Goal: Information Seeking & Learning: Learn about a topic

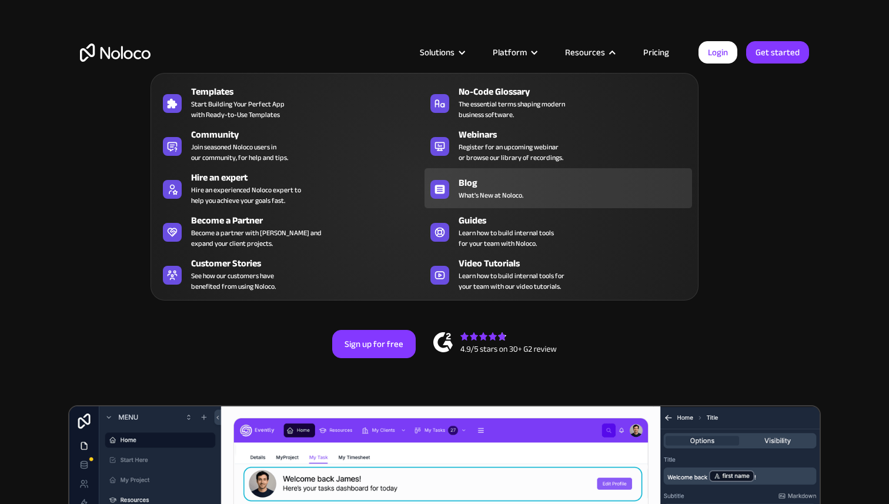
click at [510, 186] on div "Blog" at bounding box center [578, 183] width 239 height 14
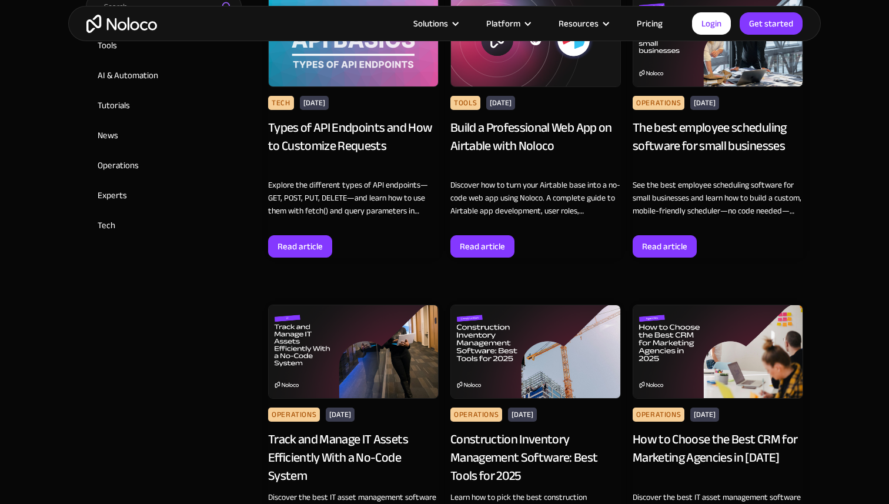
scroll to position [546, 0]
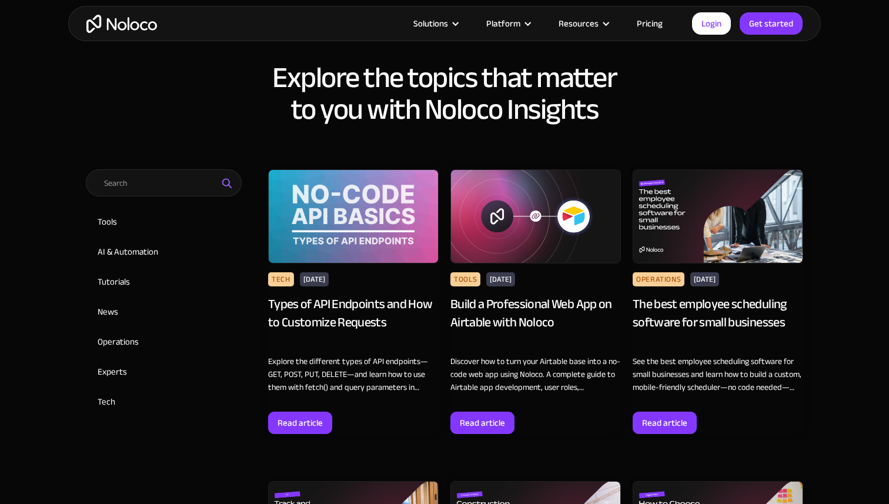
click at [337, 305] on div "Types of API Endpoints and How to Customize Requests" at bounding box center [353, 322] width 170 height 54
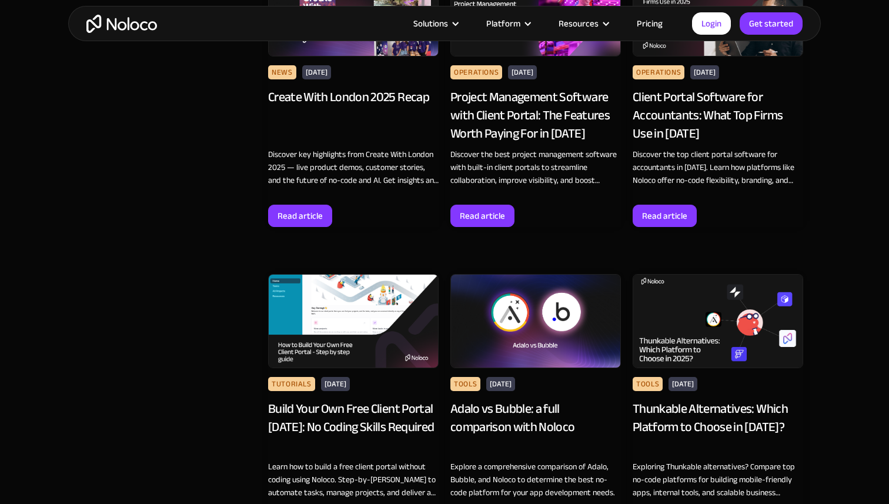
scroll to position [7753, 0]
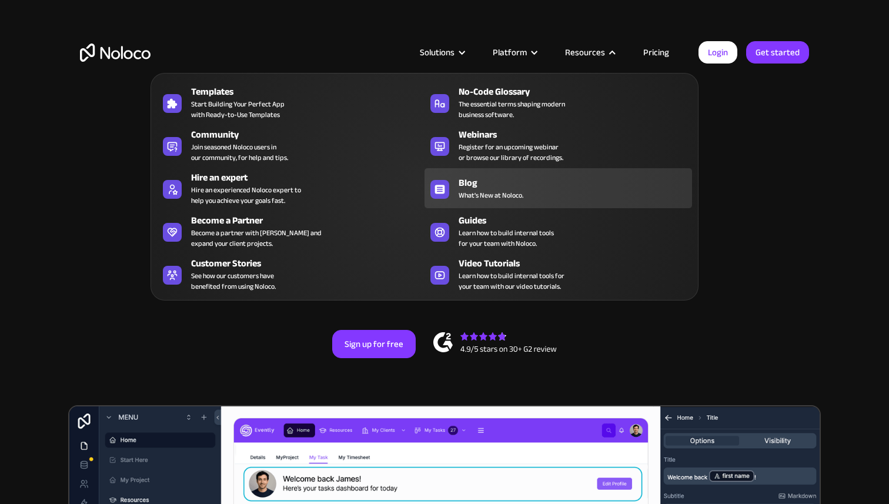
click at [485, 184] on div "Blog" at bounding box center [578, 183] width 239 height 14
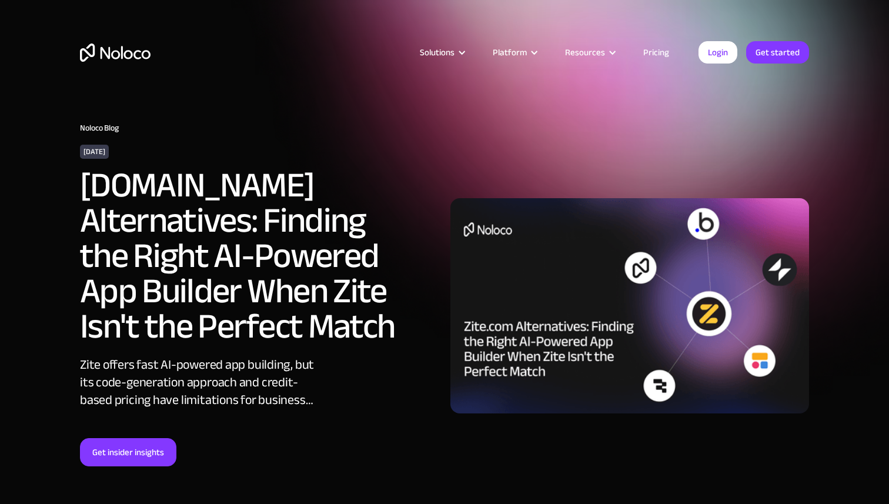
click at [173, 212] on h2 "Zite.com Alternatives: Finding the Right AI-Powered App Builder When Zite Isn't…" at bounding box center [241, 256] width 323 height 176
click at [508, 327] on img at bounding box center [629, 305] width 359 height 215
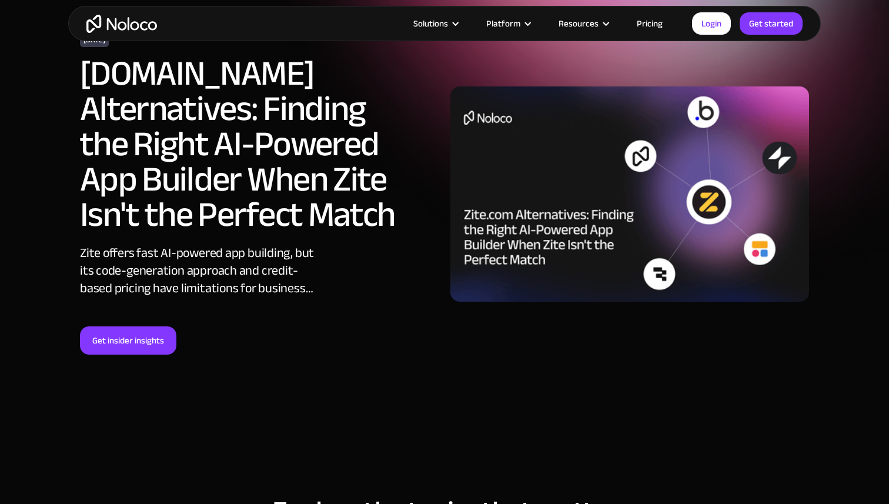
scroll to position [112, 0]
click at [135, 343] on link "Get insider insights" at bounding box center [128, 340] width 96 height 28
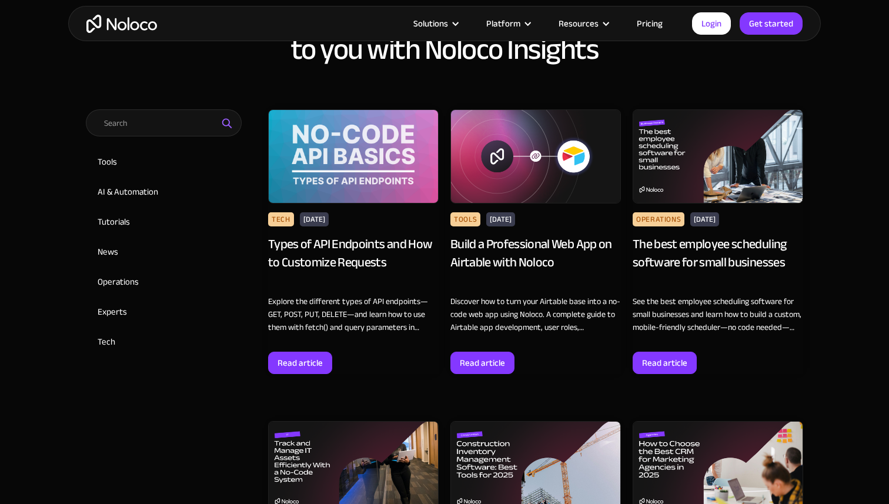
scroll to position [607, 0]
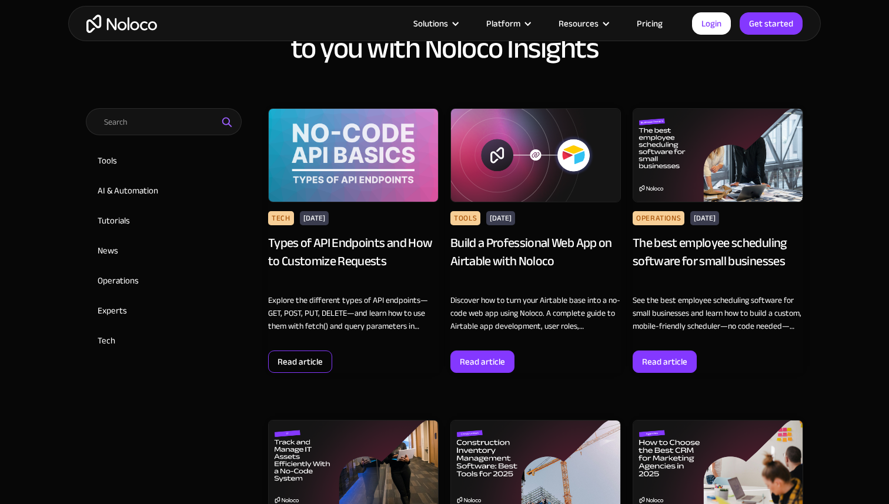
click at [296, 362] on div "Read article" at bounding box center [299, 361] width 45 height 15
click at [513, 266] on div "Build a Professional Web App on Airtable with Noloco" at bounding box center [535, 261] width 170 height 54
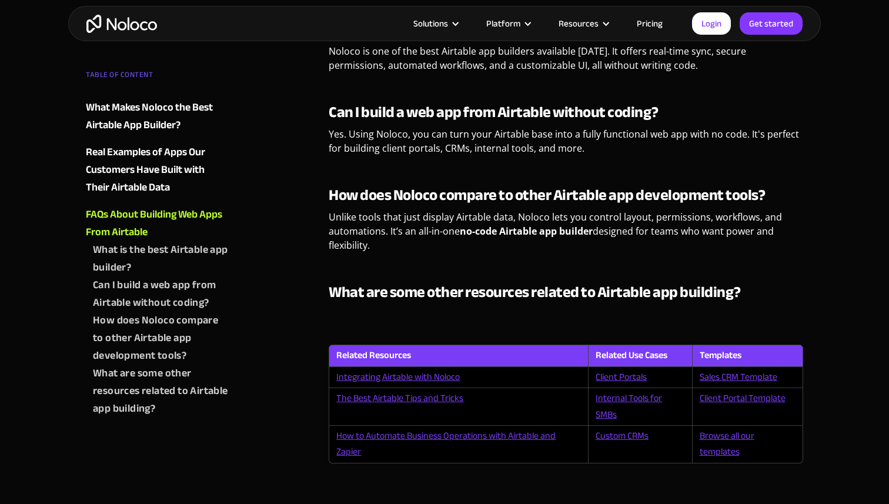
scroll to position [6363, 0]
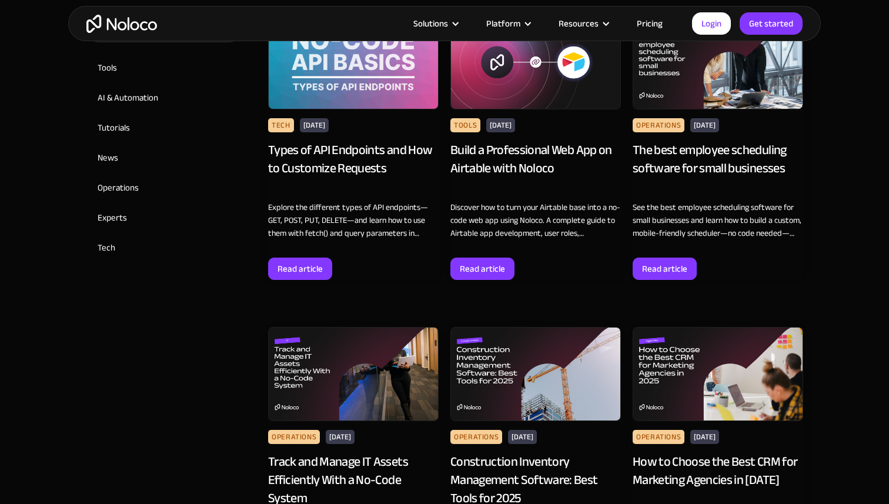
scroll to position [698, 0]
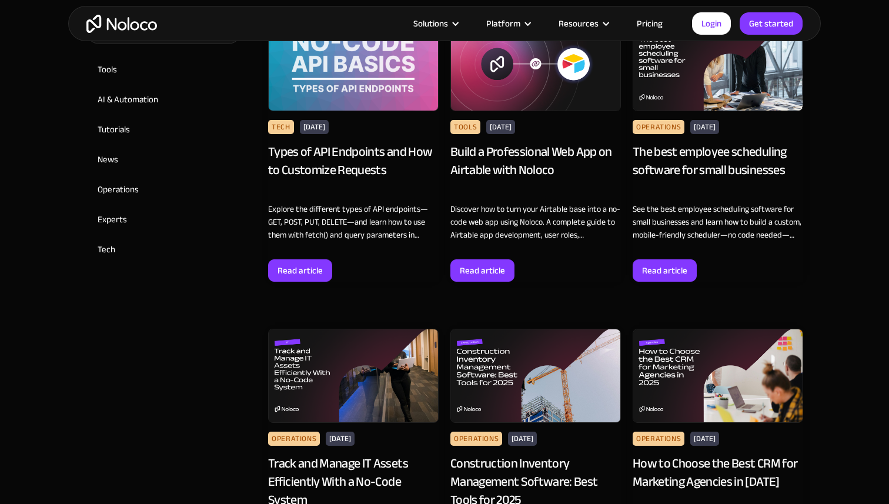
click at [669, 156] on div "The best employee scheduling software for small businesses" at bounding box center [718, 170] width 170 height 54
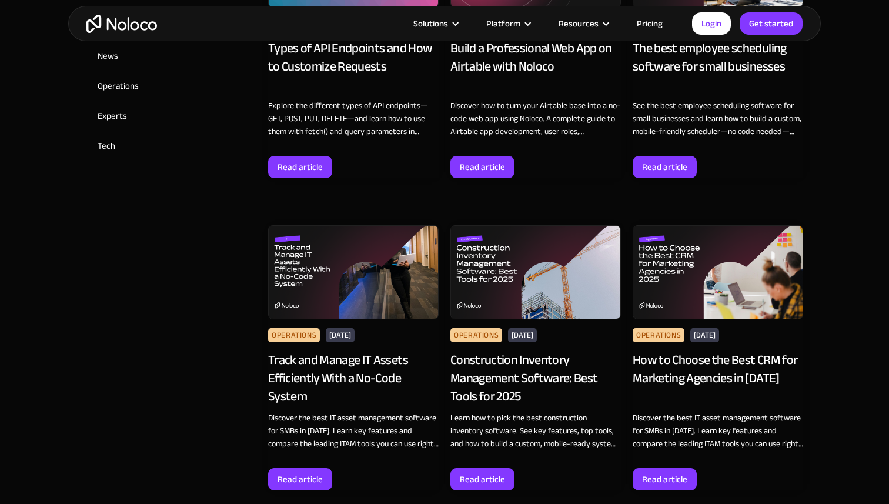
scroll to position [806, 0]
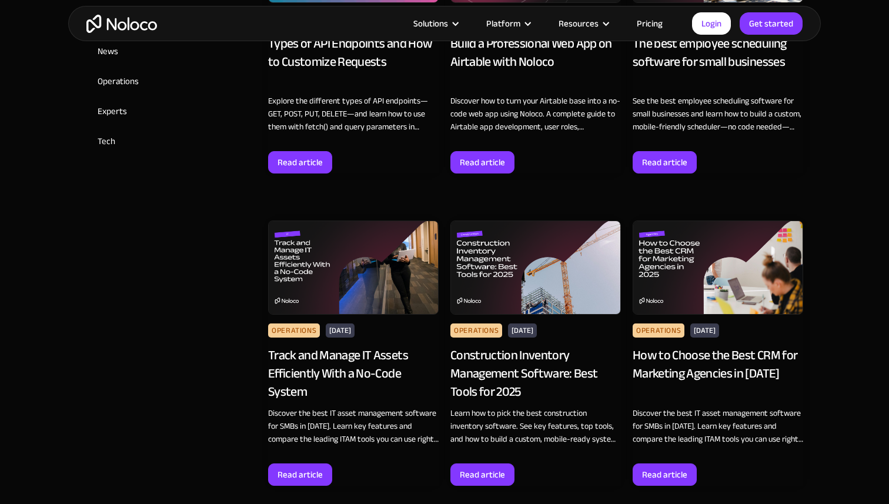
click at [310, 367] on div "Track and Manage IT Assets Efficiently With a No-Code System" at bounding box center [353, 373] width 170 height 54
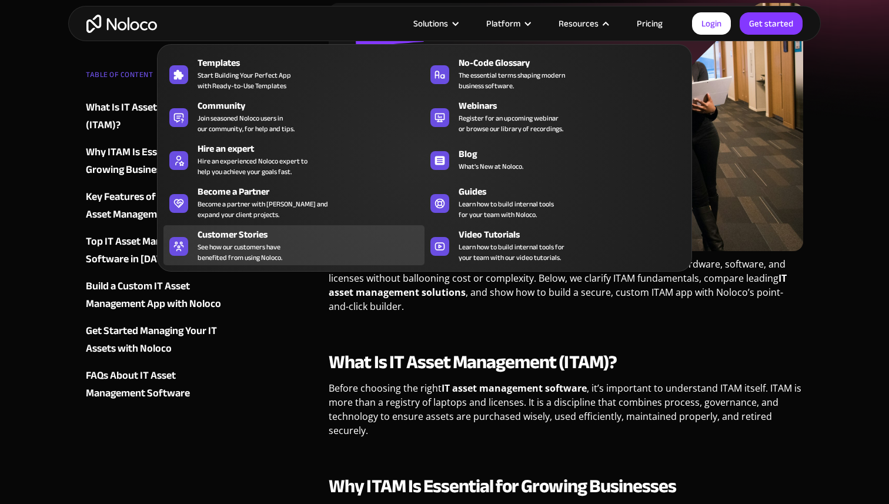
scroll to position [534, 0]
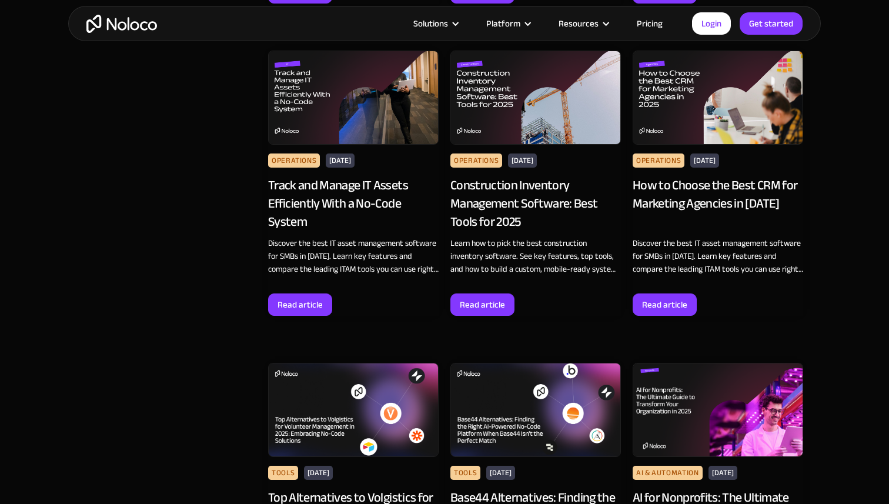
scroll to position [1043, 0]
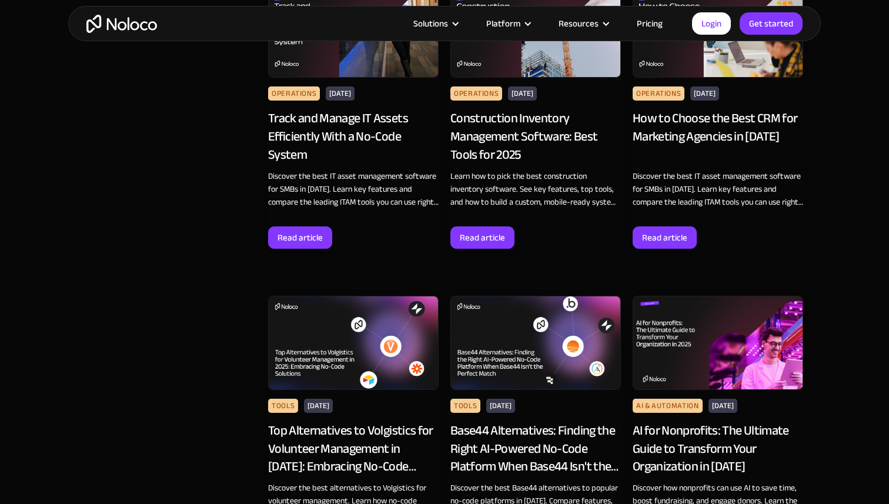
click at [513, 452] on div "Base44 Alternatives: Finding the Right AI-Powered No-Code Platform When Base44 …" at bounding box center [535, 449] width 170 height 54
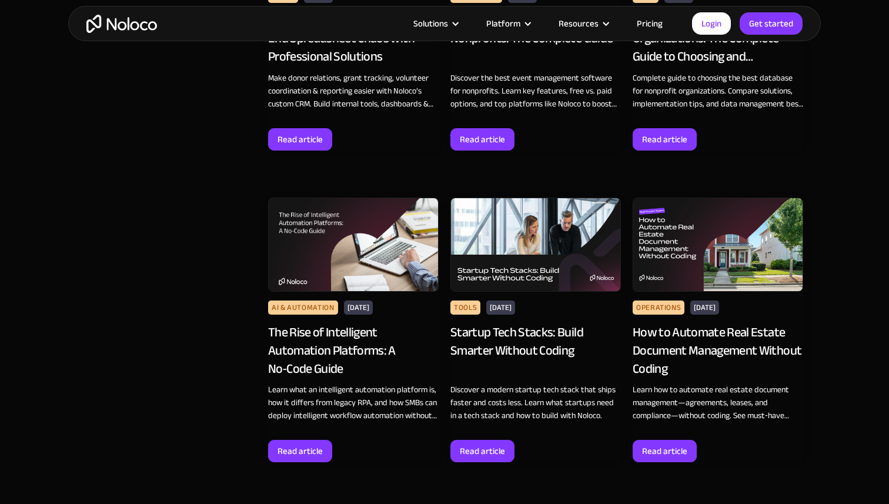
scroll to position [2078, 0]
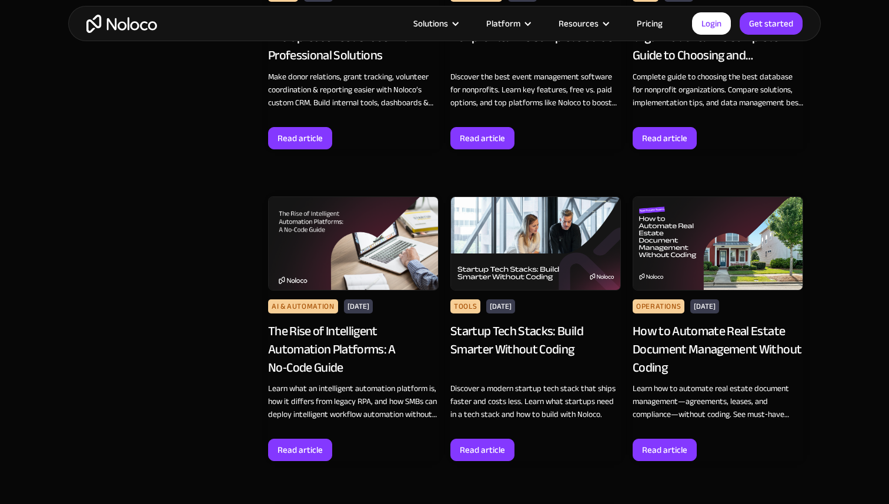
click at [321, 342] on div "The Rise of Intelligent Automation Platforms: A No‑Code Guide" at bounding box center [353, 349] width 170 height 54
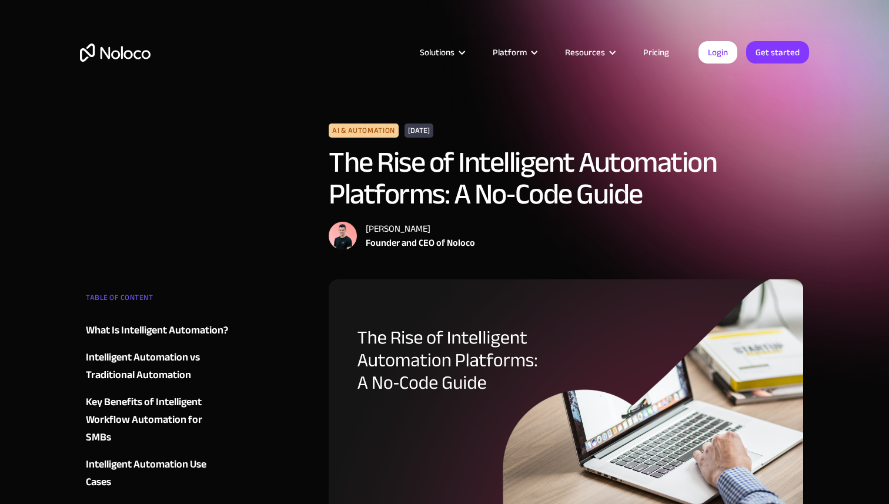
click at [573, 0] on div "Solutions Use Cases Business Types Project Management Keep track of customers, …" at bounding box center [444, 43] width 889 height 87
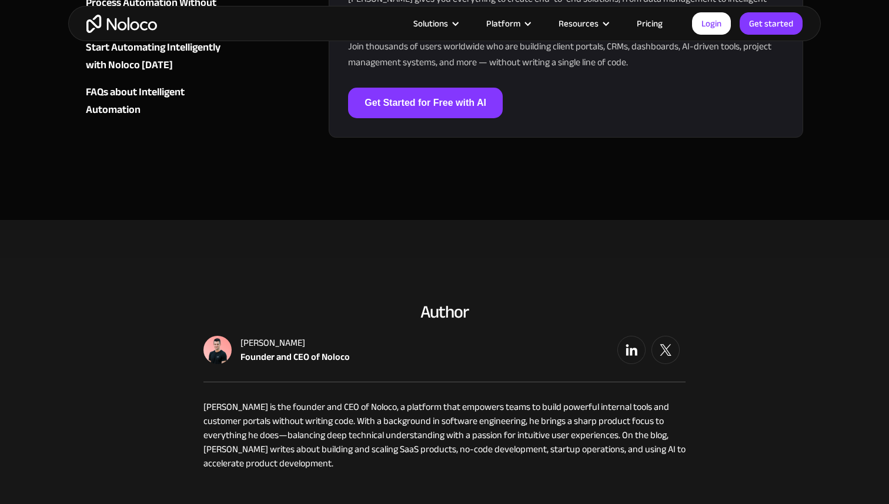
scroll to position [3538, 0]
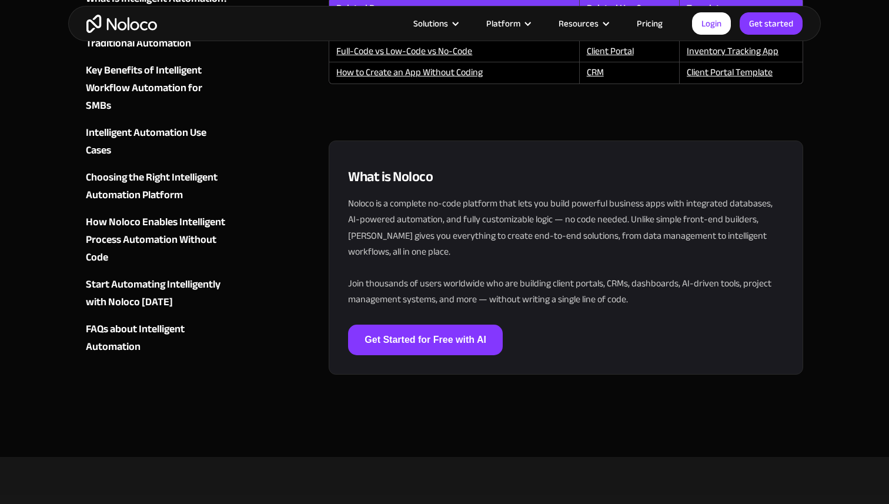
click at [136, 18] on img "home" at bounding box center [121, 24] width 71 height 18
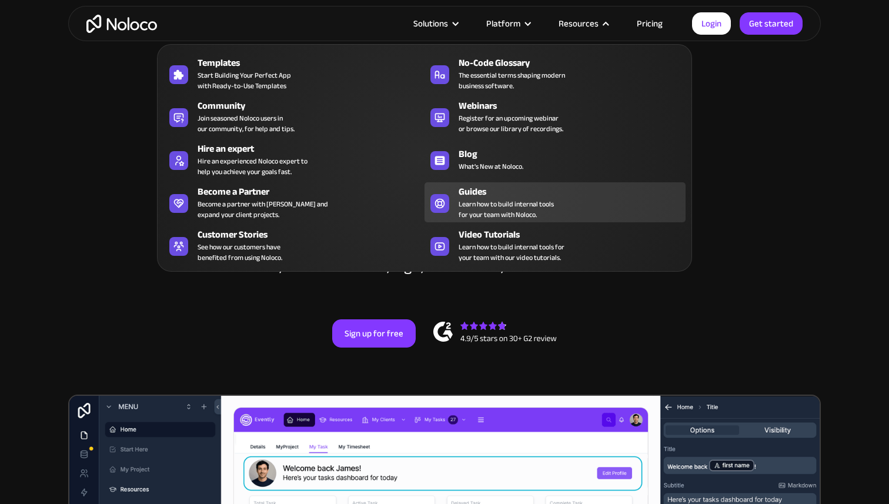
click at [559, 209] on div "Guides Learn how to build internal tools for your team with Noloco." at bounding box center [569, 202] width 221 height 35
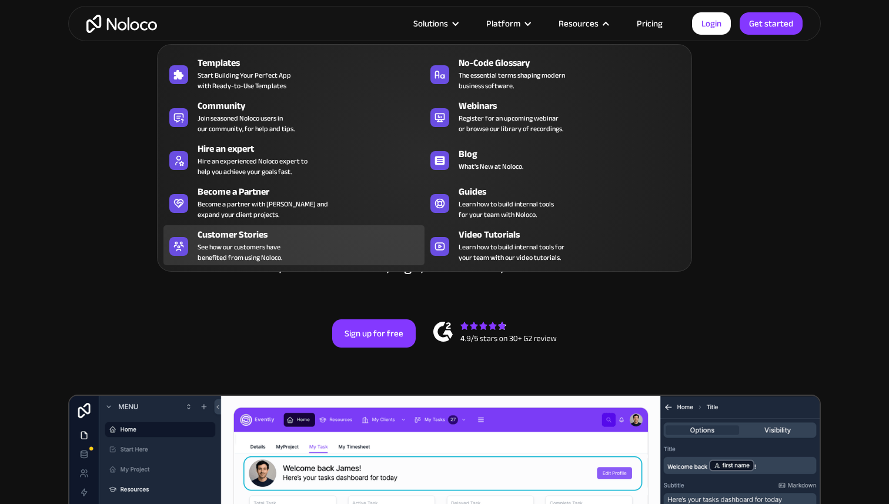
click at [275, 243] on span "See how our customers have benefited from using Noloco." at bounding box center [240, 252] width 85 height 21
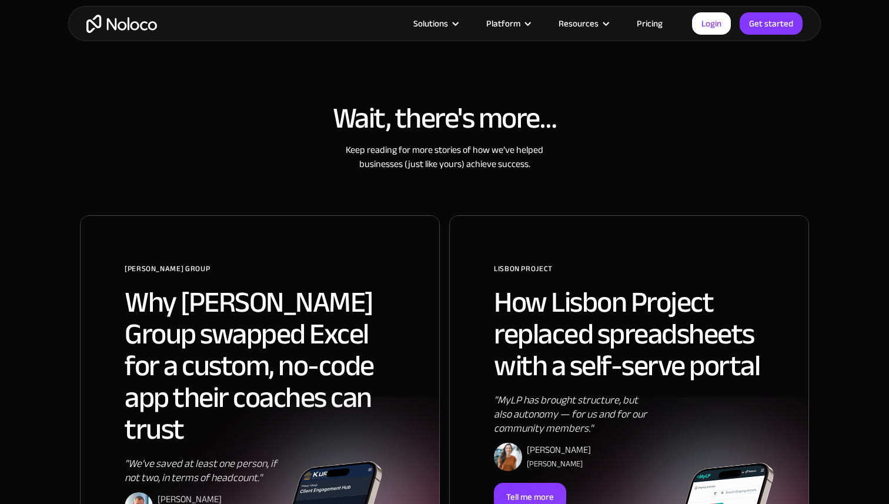
scroll to position [585, 0]
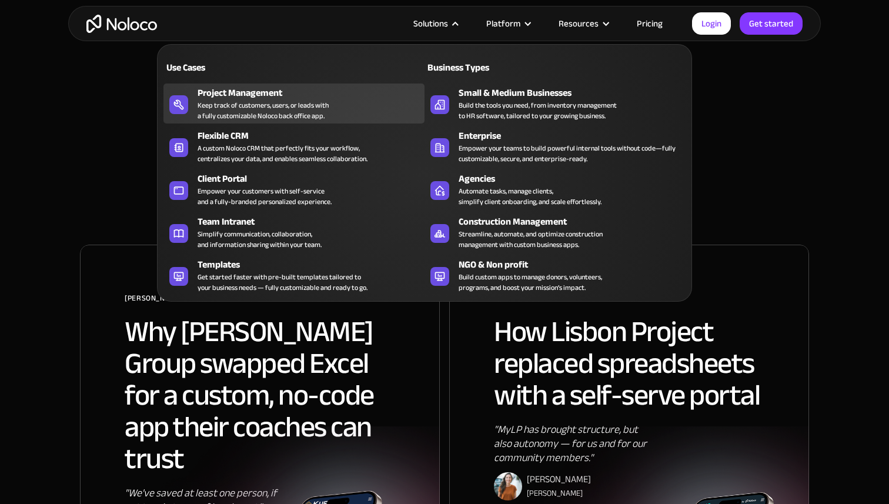
click at [353, 96] on div "Project Management" at bounding box center [314, 93] width 232 height 14
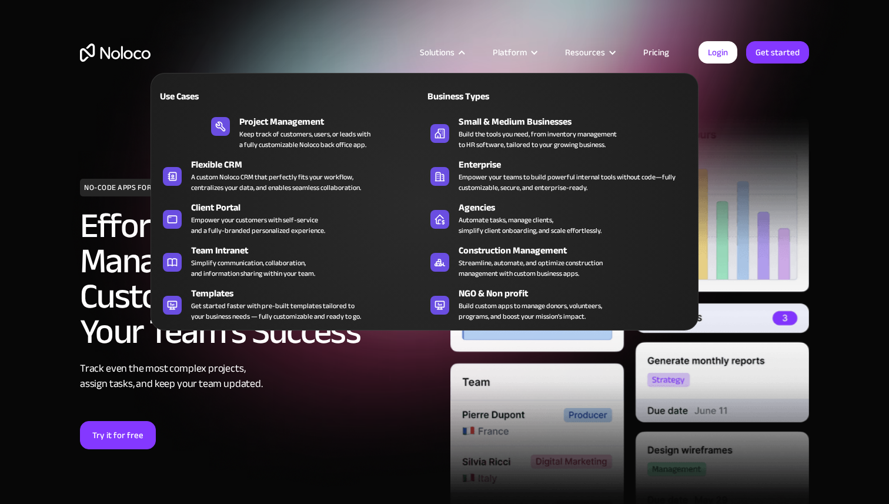
click at [185, 96] on div "Use Cases" at bounding box center [221, 96] width 129 height 14
click at [174, 91] on div "Use Cases" at bounding box center [221, 96] width 129 height 14
click at [366, 33] on div "Solutions Use Cases Business Types Project Management Keep track of customers, …" at bounding box center [444, 52] width 753 height 46
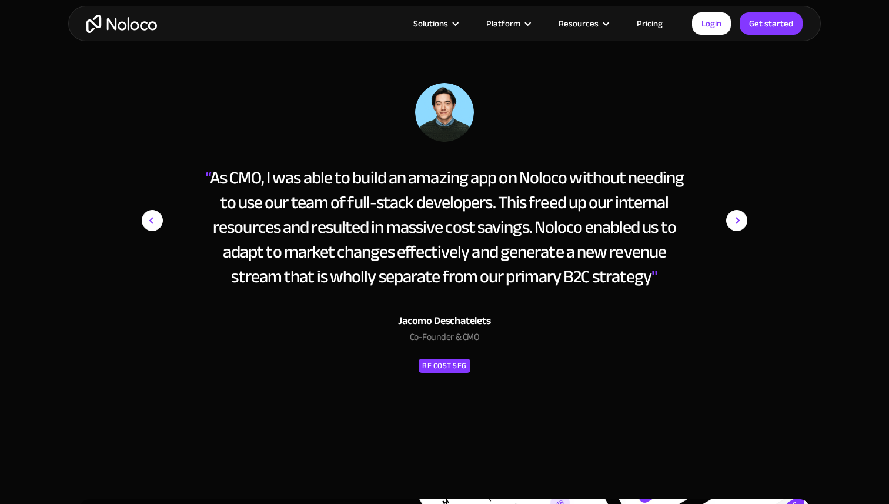
scroll to position [4665, 0]
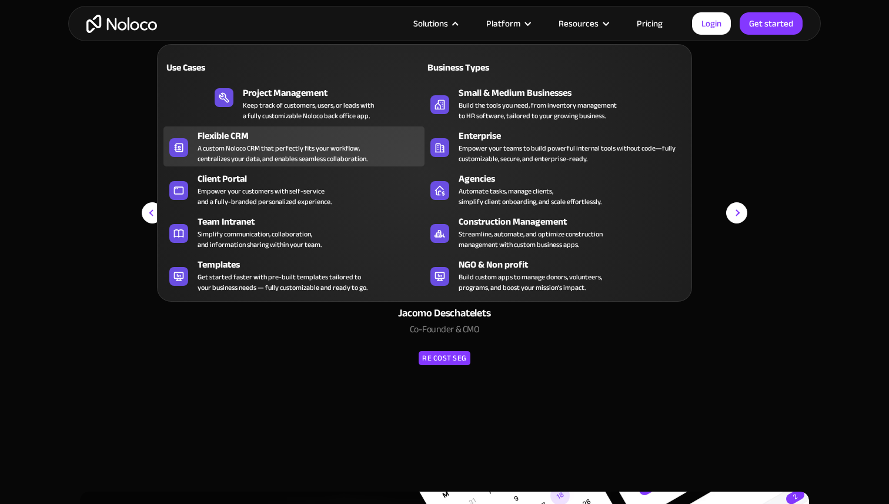
click at [273, 155] on div "A custom Noloco CRM that perfectly fits your workflow, centralizes your data, a…" at bounding box center [283, 153] width 170 height 21
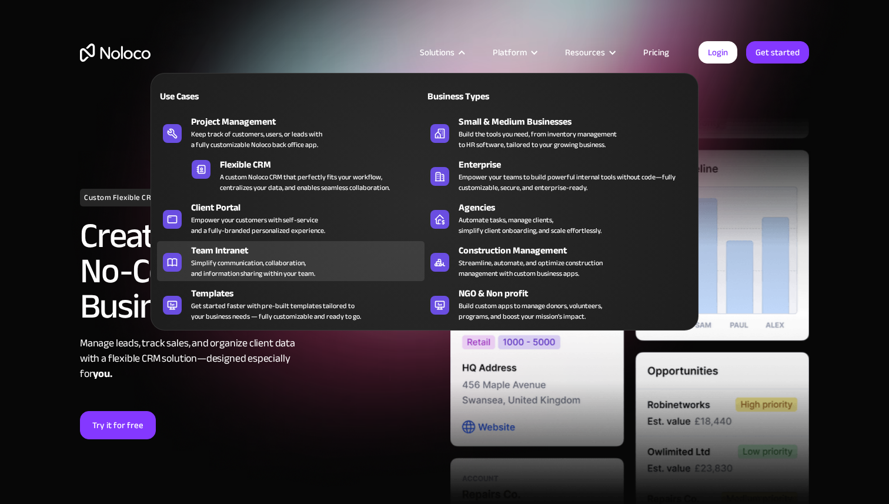
click at [305, 253] on div "Team Intranet" at bounding box center [310, 250] width 239 height 14
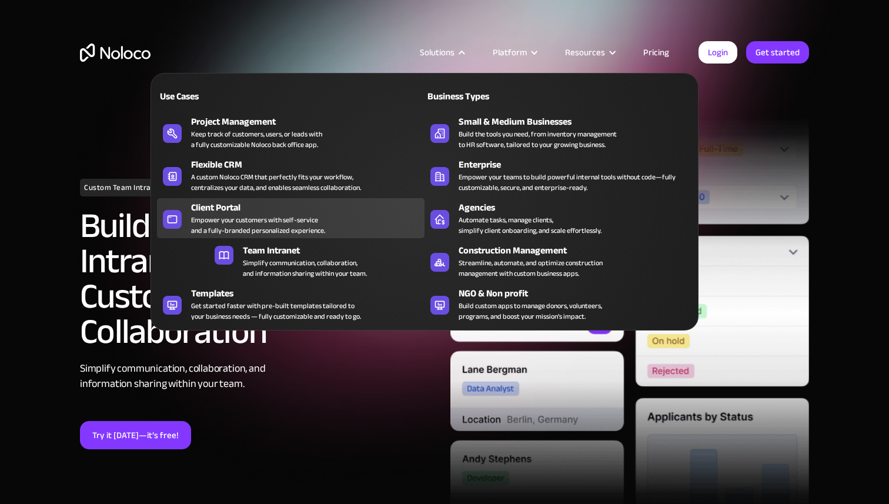
click at [279, 218] on div "Empower your customers with self-service and a fully-branded personalized exper…" at bounding box center [258, 225] width 134 height 21
